Goal: Find specific page/section: Find specific page/section

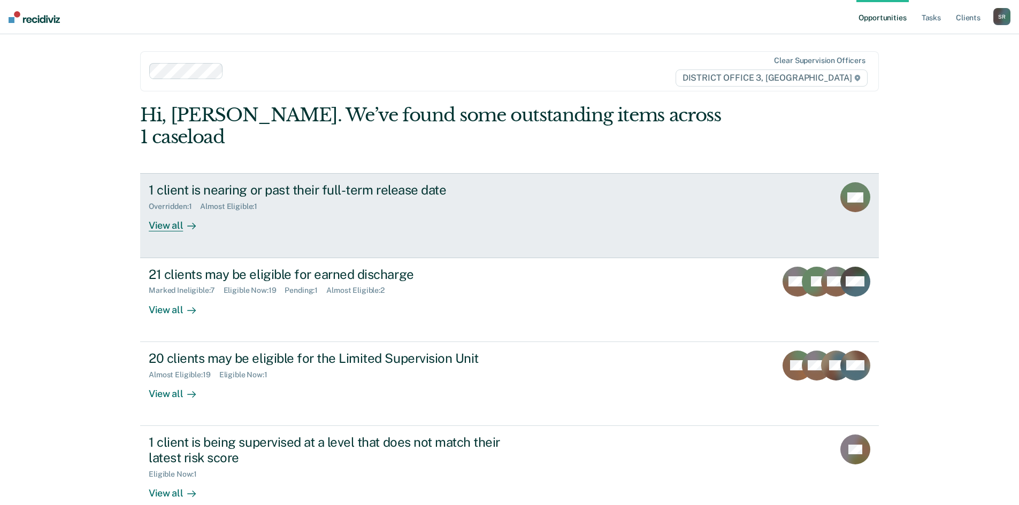
click at [163, 211] on div "View all" at bounding box center [179, 221] width 60 height 21
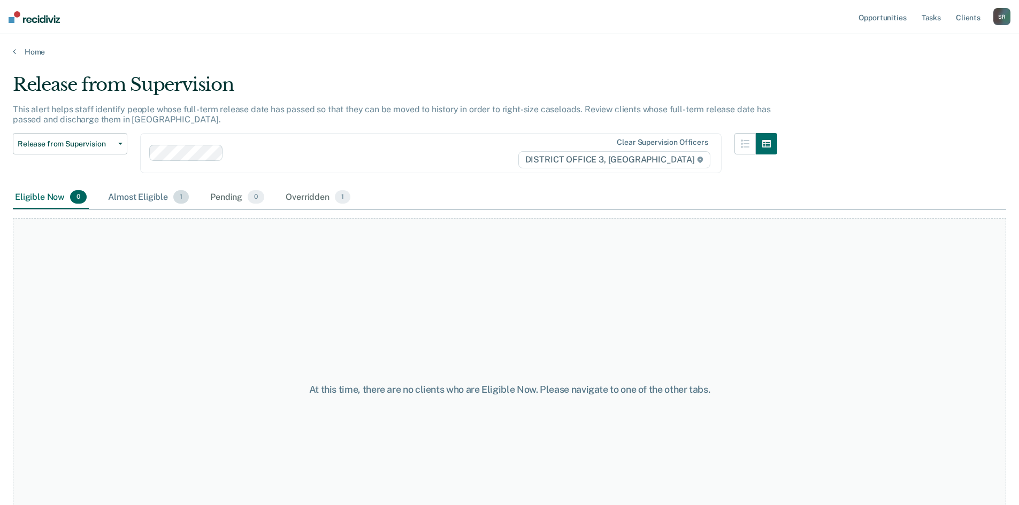
click at [128, 201] on div "Almost Eligible 1" at bounding box center [148, 198] width 85 height 24
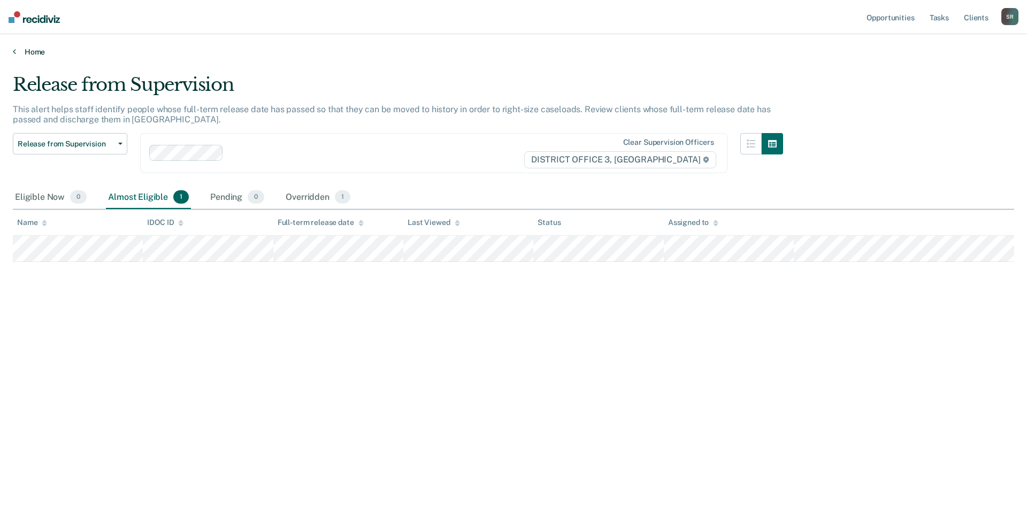
click at [13, 54] on icon at bounding box center [14, 51] width 3 height 9
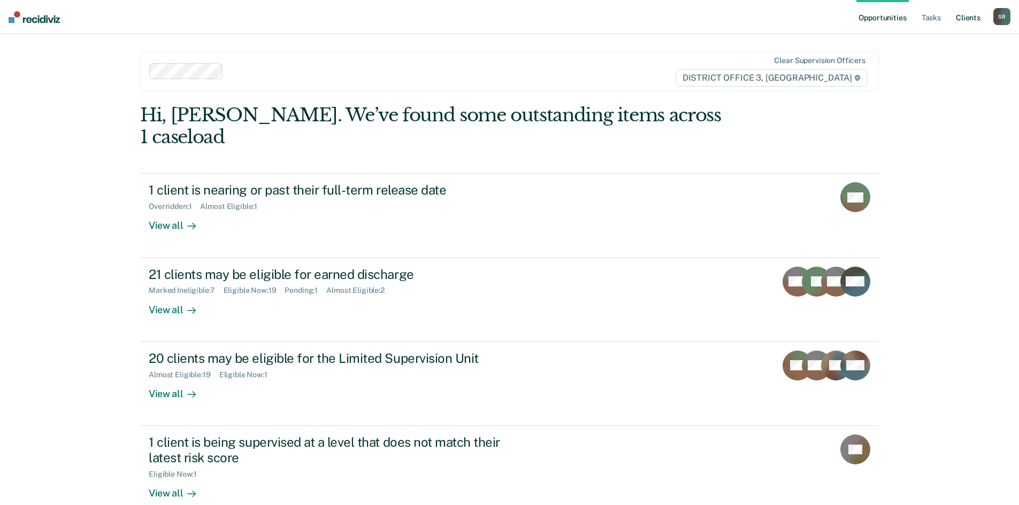
click at [962, 14] on link "Client s" at bounding box center [968, 17] width 29 height 34
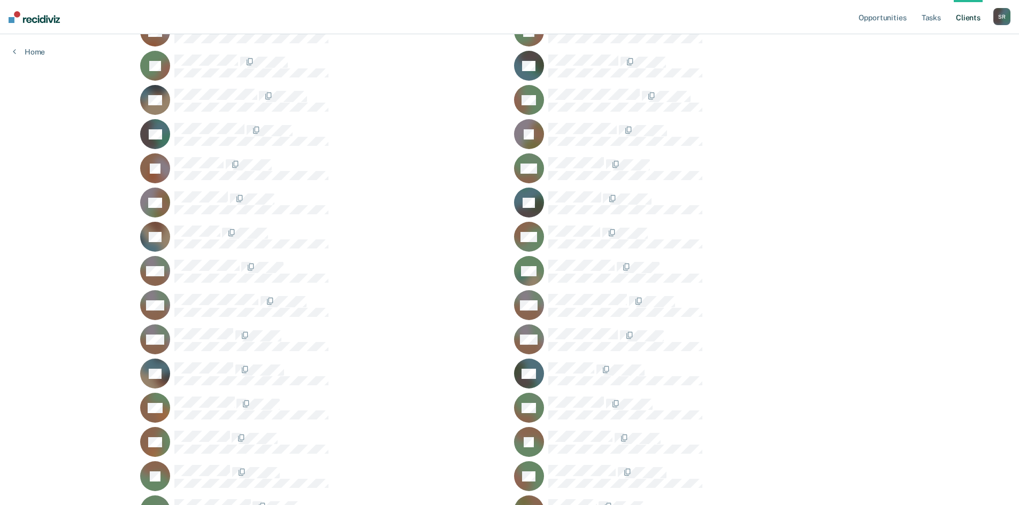
scroll to position [588, 0]
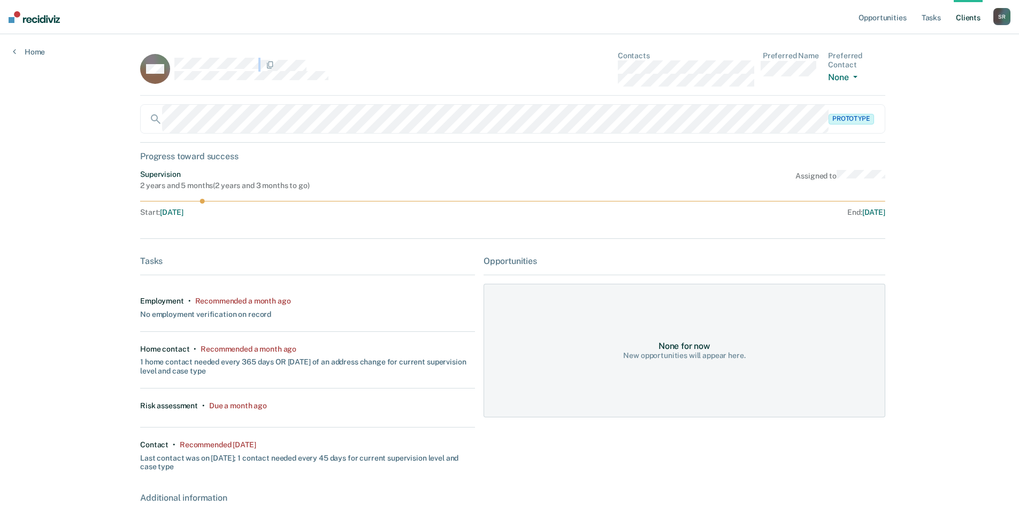
click at [174, 66] on div at bounding box center [324, 65] width 301 height 14
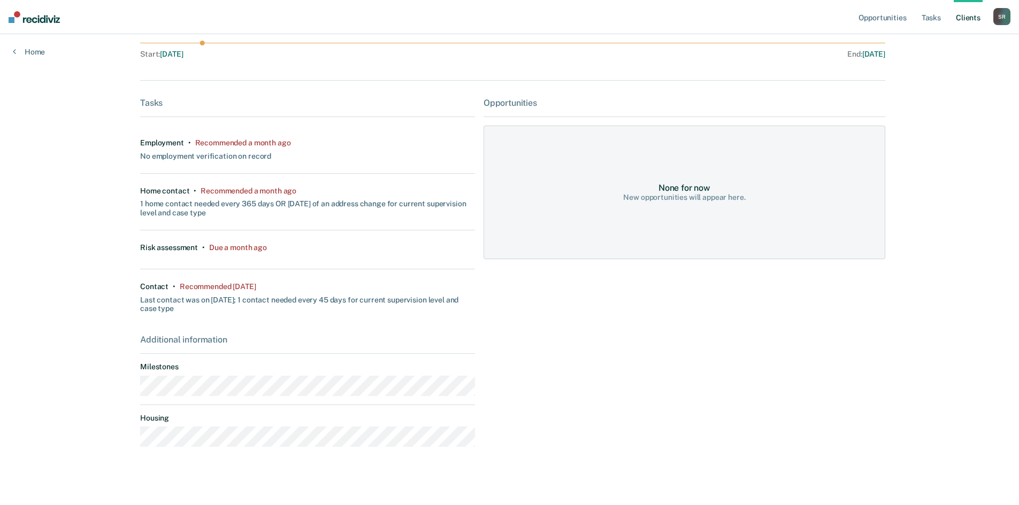
scroll to position [164, 0]
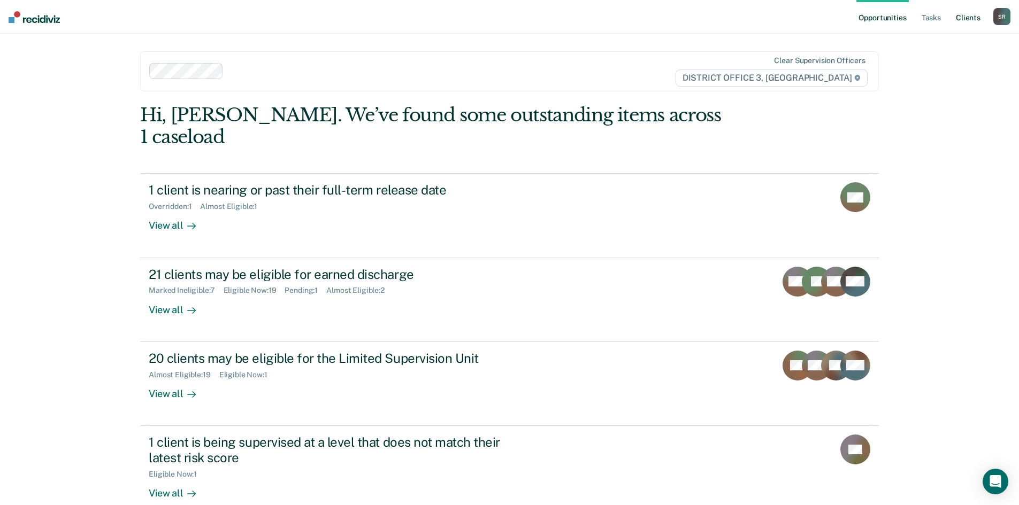
click at [964, 19] on link "Client s" at bounding box center [968, 17] width 29 height 34
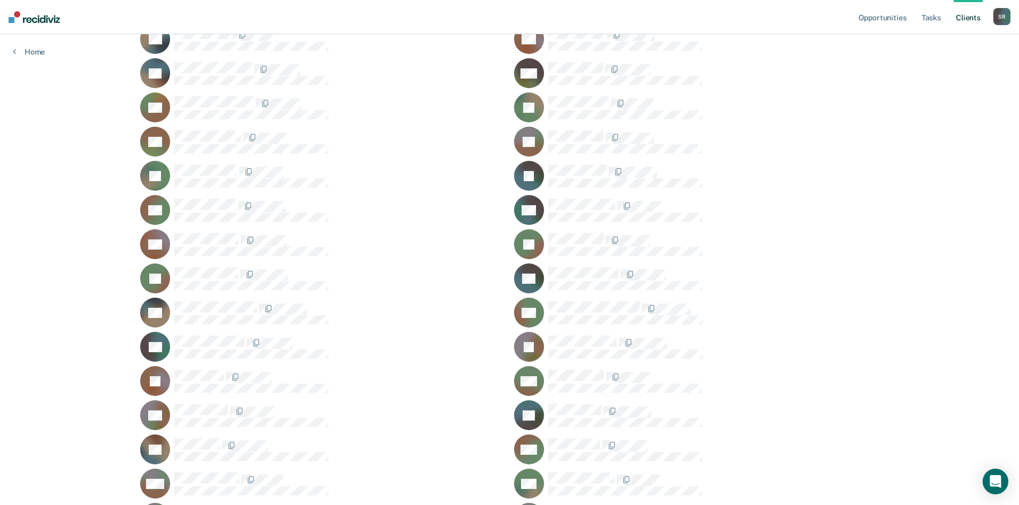
scroll to position [374, 0]
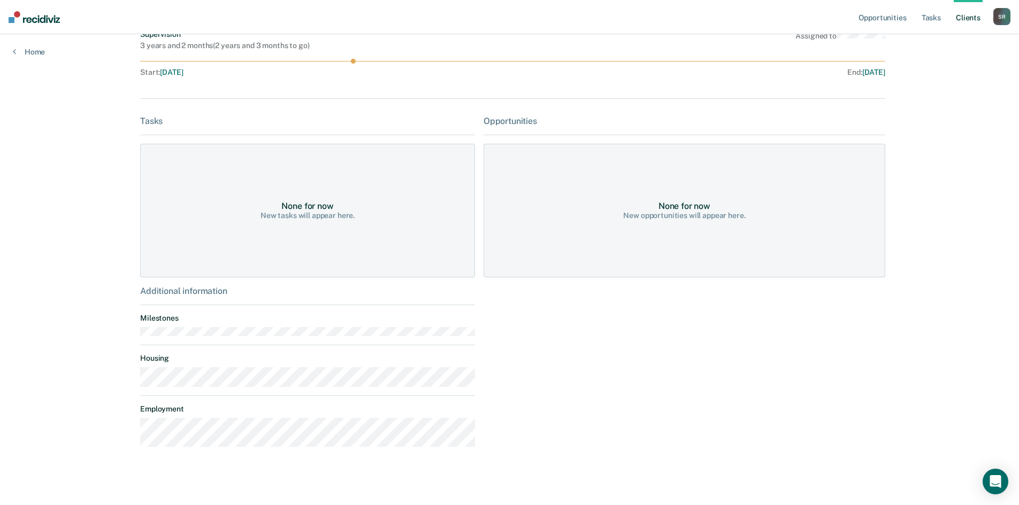
scroll to position [146, 0]
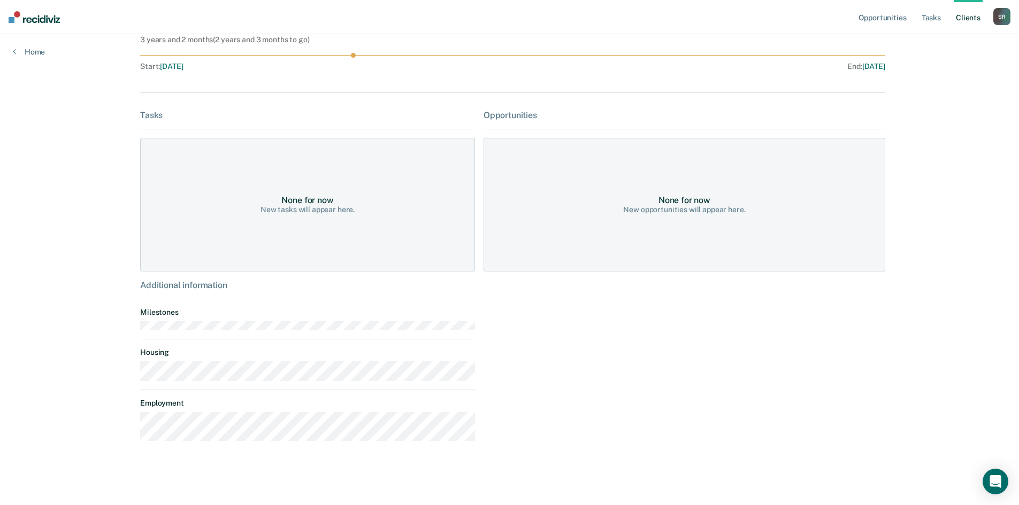
click at [281, 386] on div "Additional information Milestones Housing Employment" at bounding box center [307, 365] width 335 height 170
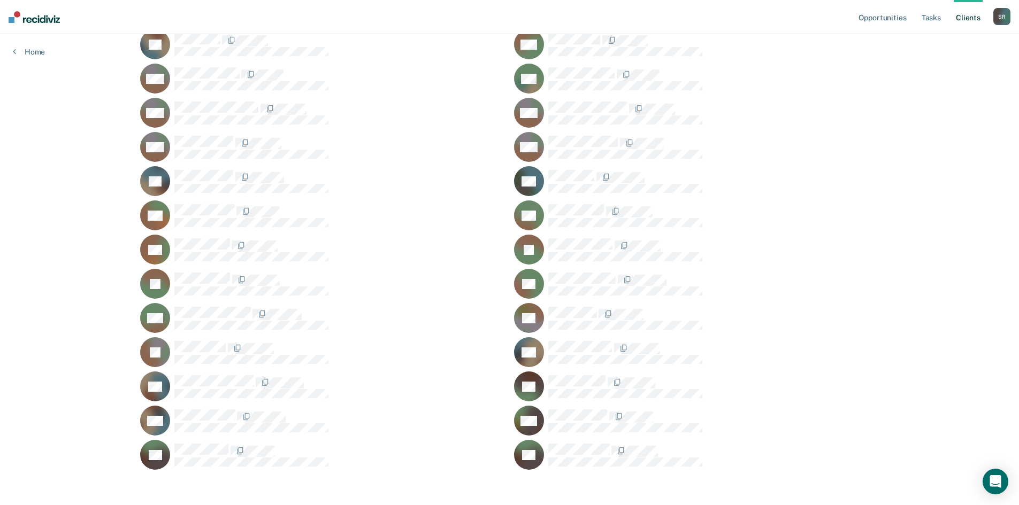
scroll to position [768, 0]
